Goal: Ask a question: Seek information or help from site administrators or community

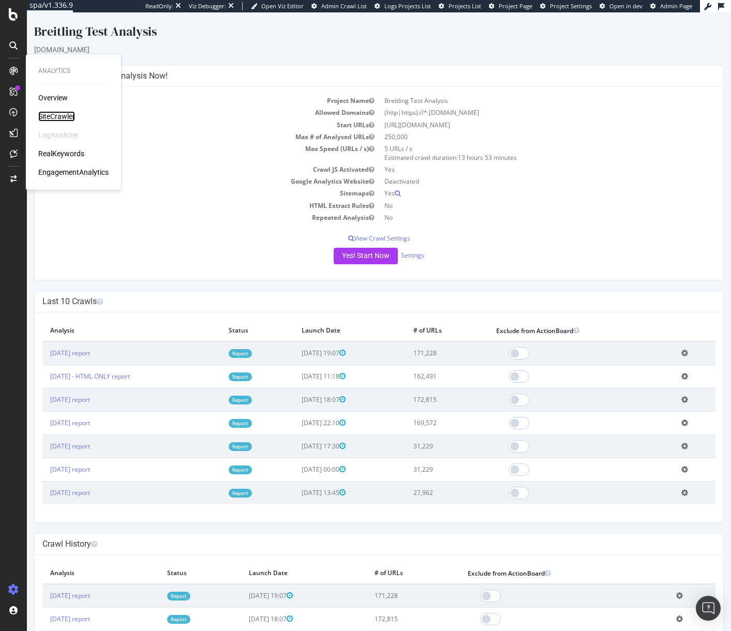
click at [66, 114] on div "SiteCrawler" at bounding box center [56, 116] width 37 height 10
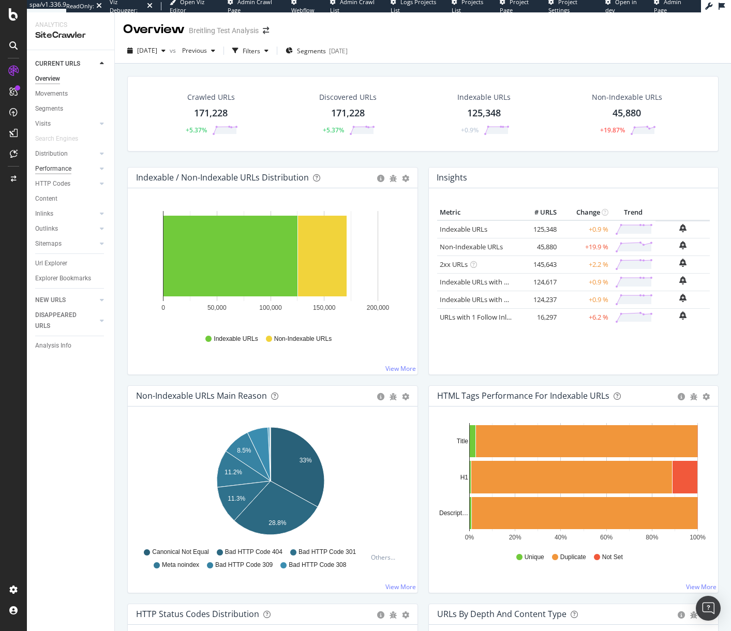
click at [66, 172] on div "Performance" at bounding box center [53, 168] width 36 height 11
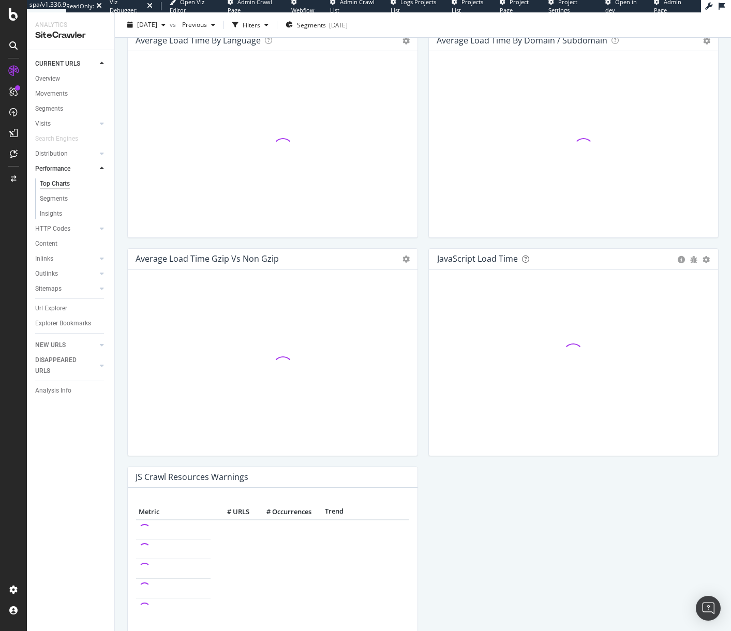
scroll to position [620, 0]
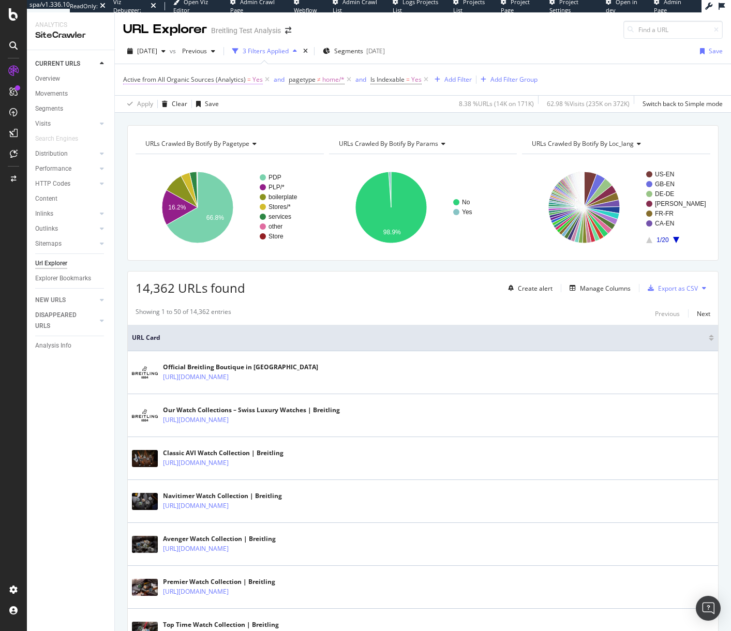
click at [234, 79] on span "Active from All Organic Sources (Analytics)" at bounding box center [184, 79] width 123 height 9
click at [138, 150] on span "Yes" at bounding box center [137, 153] width 10 height 9
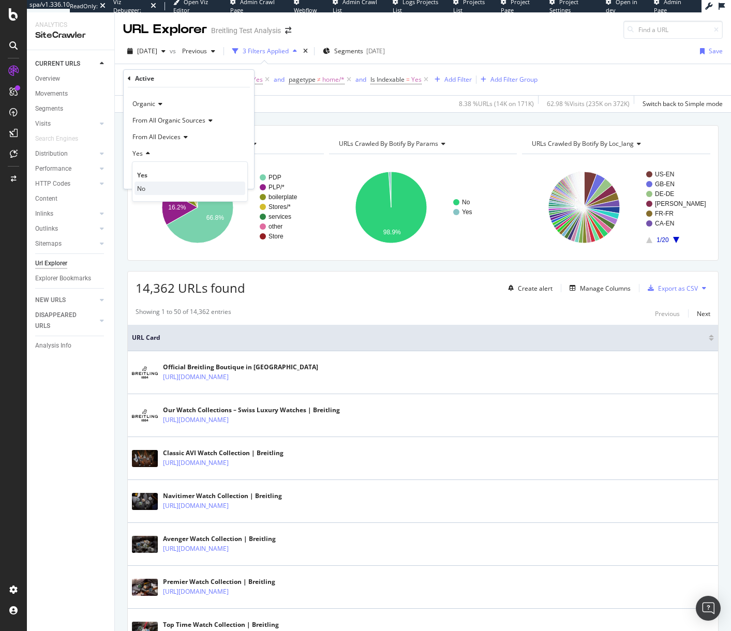
click at [150, 192] on div "No" at bounding box center [189, 187] width 111 height 13
click at [230, 174] on div "Apply" at bounding box center [238, 175] width 16 height 9
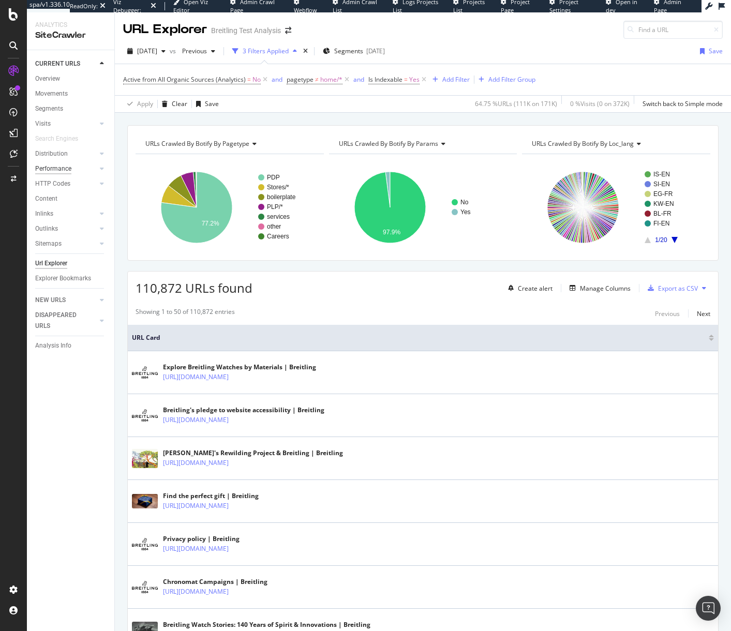
click at [66, 168] on div "Performance" at bounding box center [53, 168] width 36 height 11
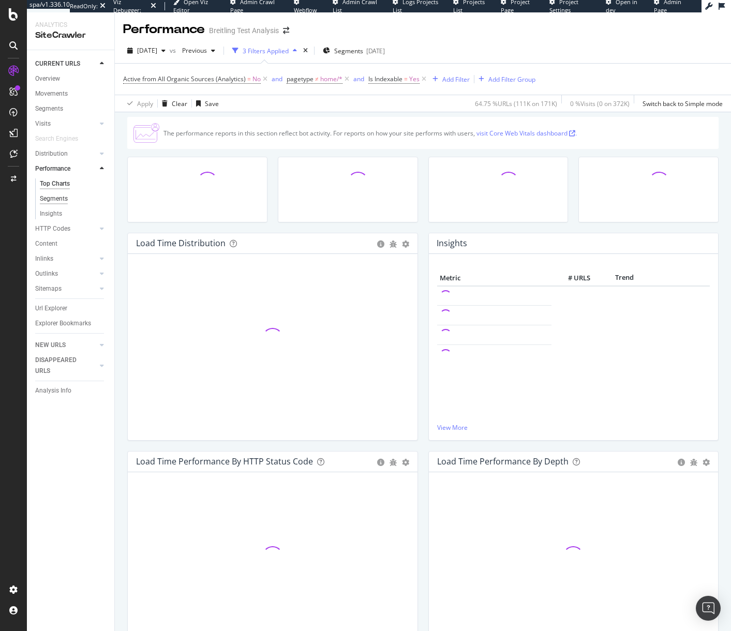
click at [59, 198] on div "Segments" at bounding box center [54, 198] width 28 height 11
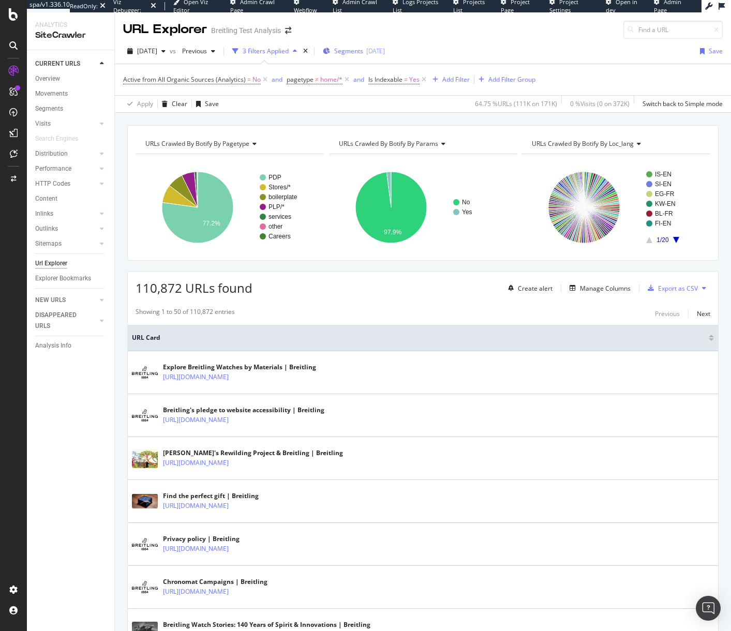
click at [363, 49] on span "Segments" at bounding box center [348, 51] width 29 height 9
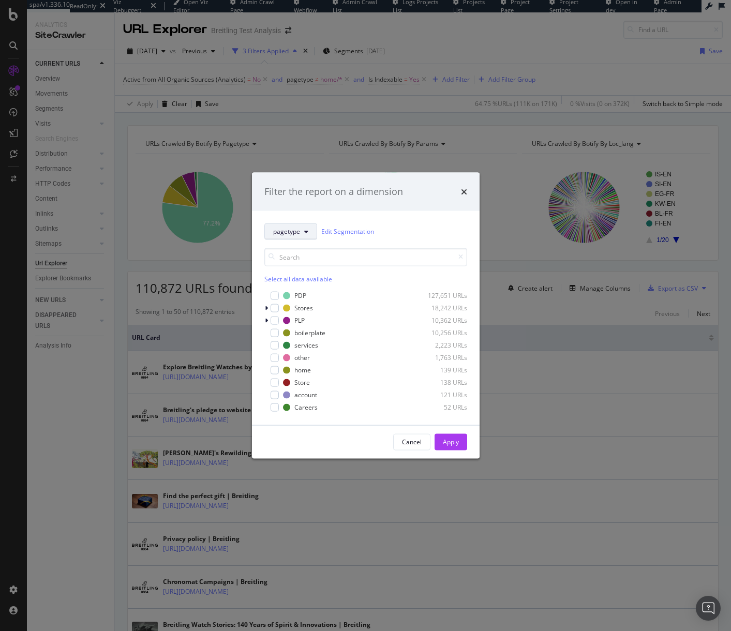
click at [306, 231] on icon "modal" at bounding box center [306, 231] width 4 height 6
click at [297, 309] on span "loc-lang" at bounding box center [306, 306] width 67 height 9
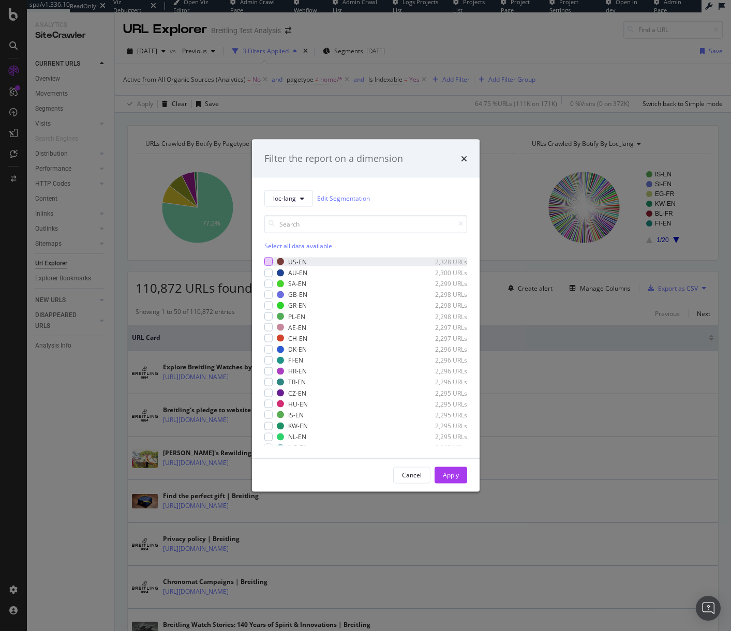
click at [264, 257] on div "modal" at bounding box center [268, 261] width 8 height 8
click at [462, 469] on button "Apply" at bounding box center [450, 474] width 33 height 17
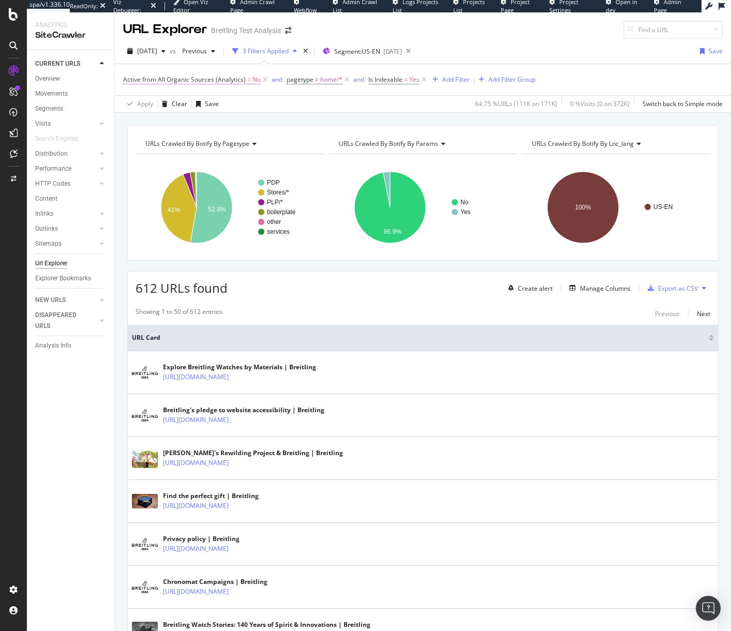
click at [236, 82] on span "Active from All Organic Sources (Analytics)" at bounding box center [184, 79] width 123 height 9
click at [147, 149] on div "No" at bounding box center [189, 153] width 114 height 17
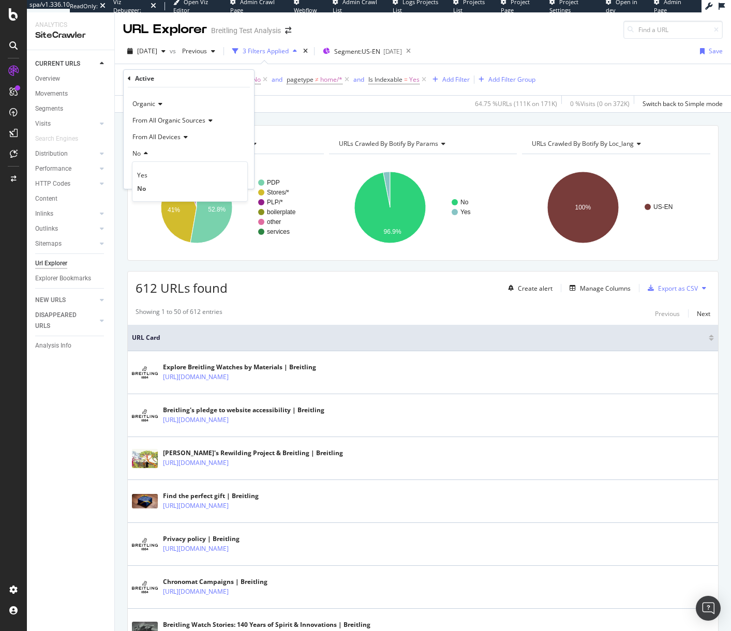
click at [153, 171] on div "Yes" at bounding box center [189, 174] width 111 height 13
click at [235, 171] on div "Apply" at bounding box center [238, 175] width 16 height 9
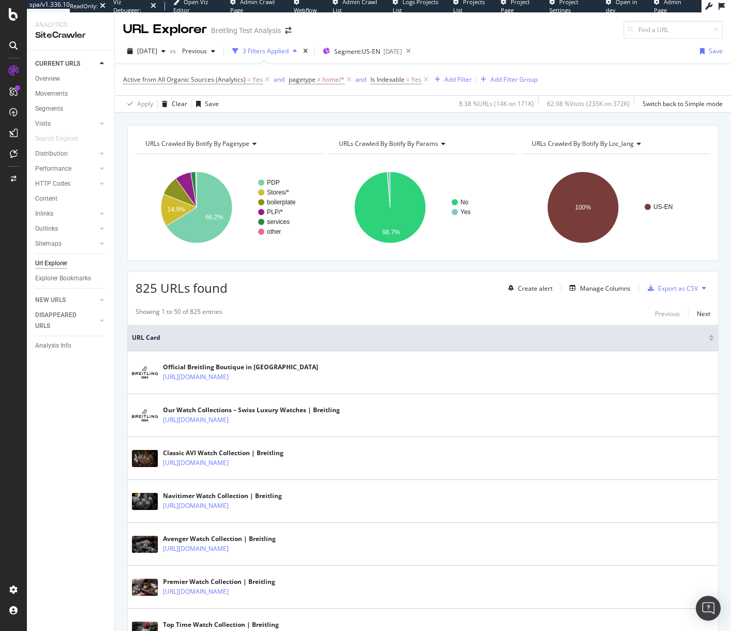
drag, startPoint x: 231, startPoint y: 269, endPoint x: 225, endPoint y: 261, distance: 9.3
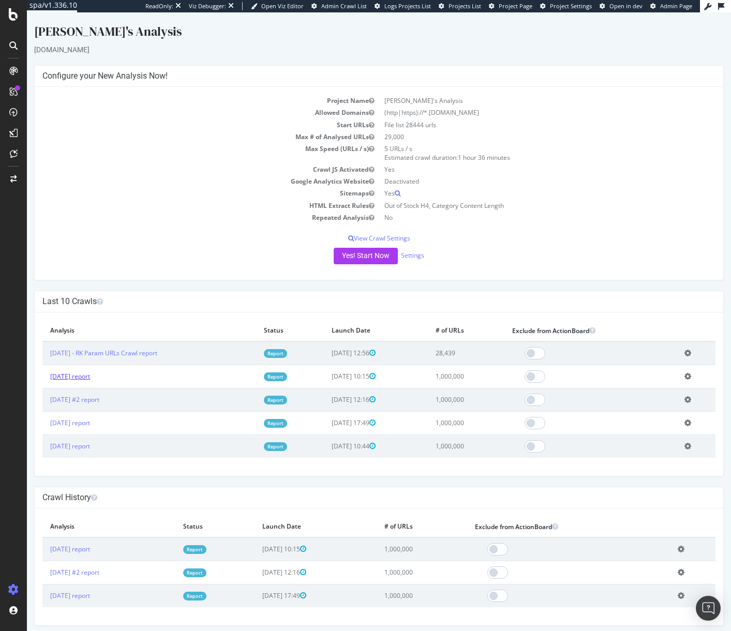
click at [90, 377] on link "2025 Aug. 14th report" at bounding box center [70, 376] width 40 height 9
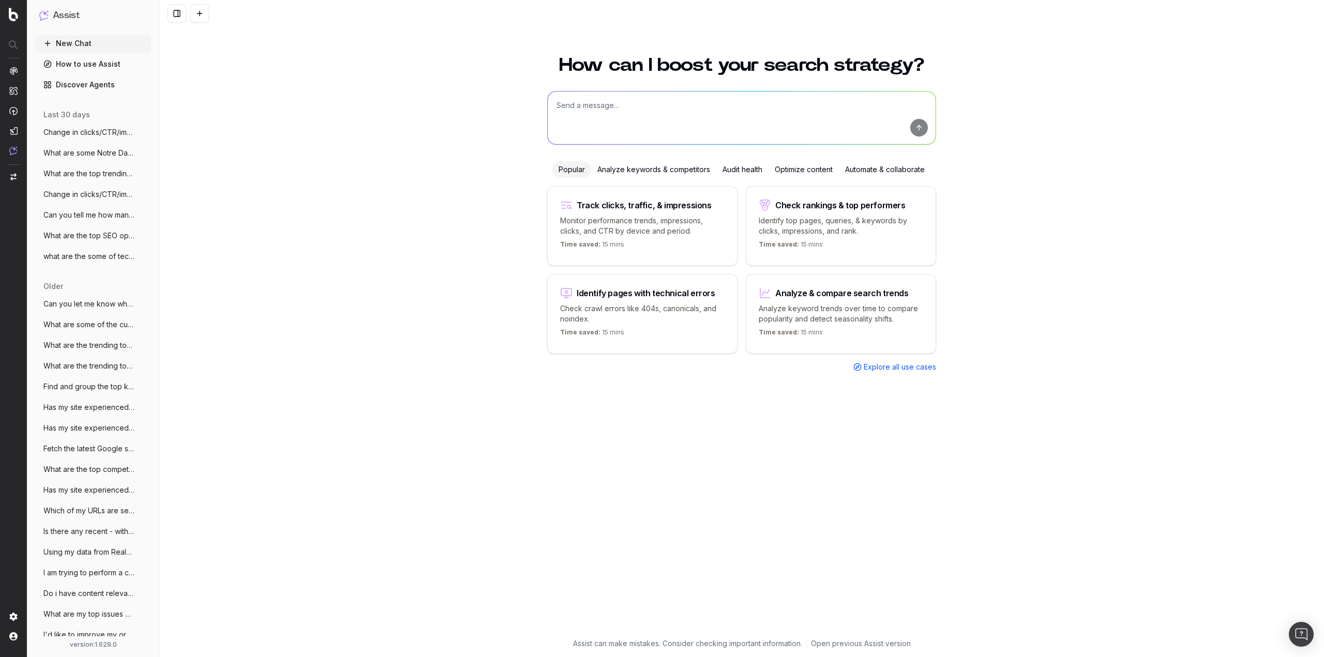
click at [621, 113] on textarea at bounding box center [741, 118] width 388 height 53
paste textarea "[URL][DOMAIN_NAME][PERSON_NAME][PERSON_NAME]"
type textarea "Can you draft up Article Schema for this page? I would like it in [GEOGRAPHIC_D…"
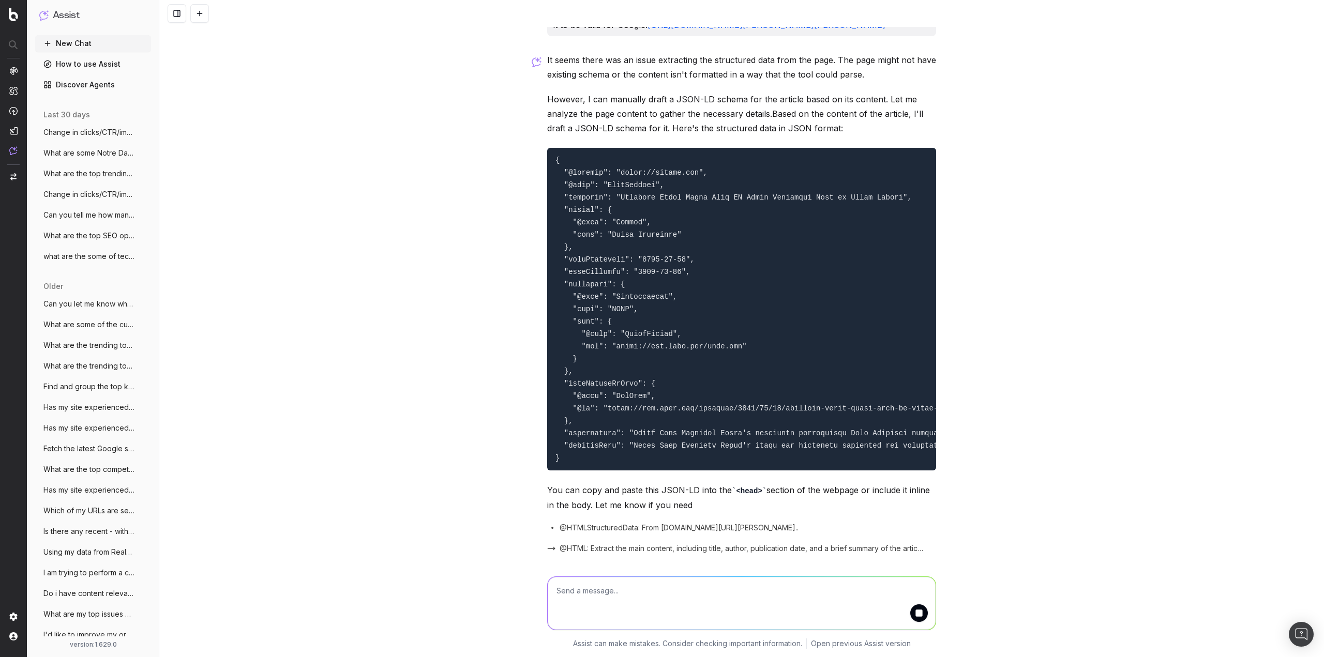
scroll to position [85, 0]
